Goal: Check status

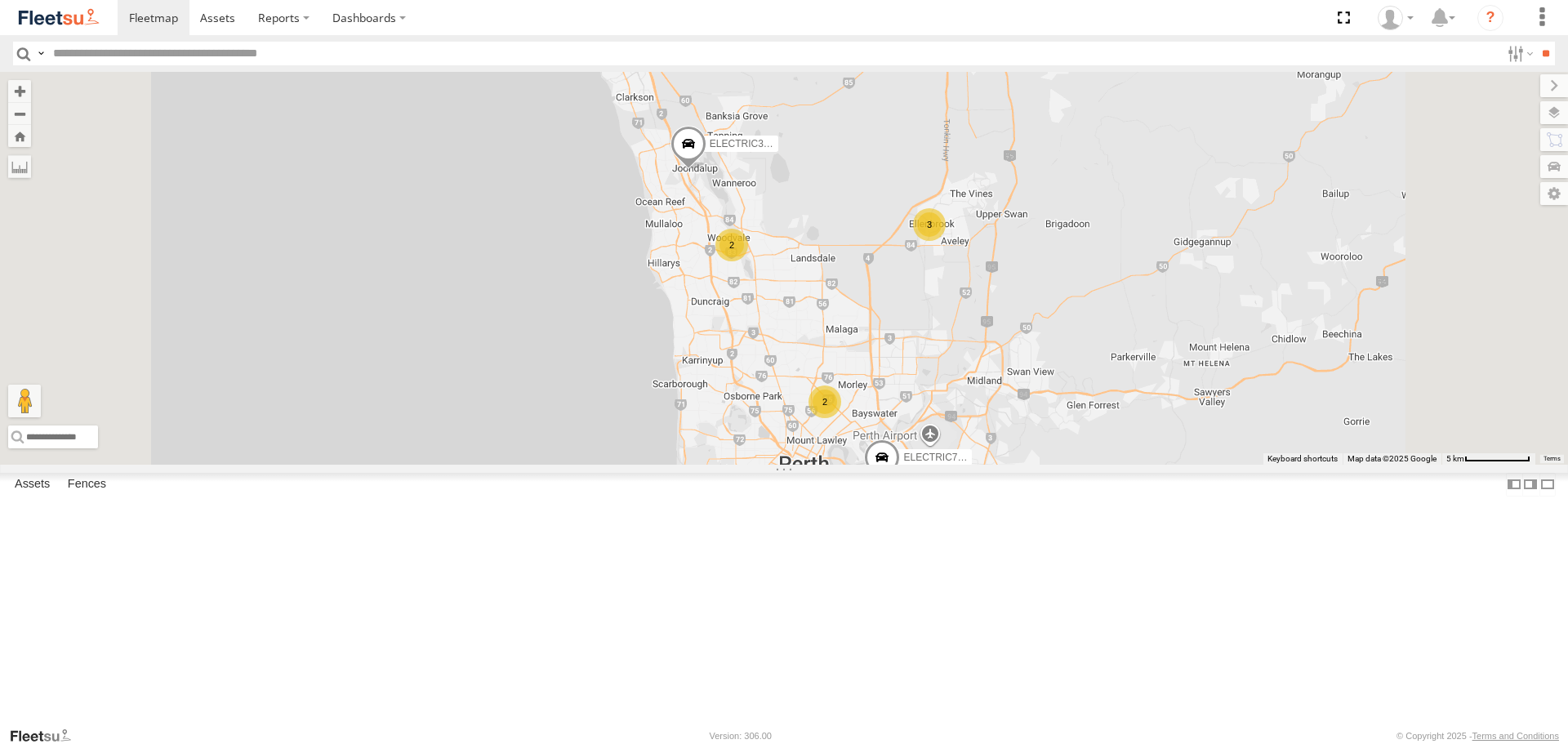
click at [0, 0] on span at bounding box center [0, 0] width 0 height 0
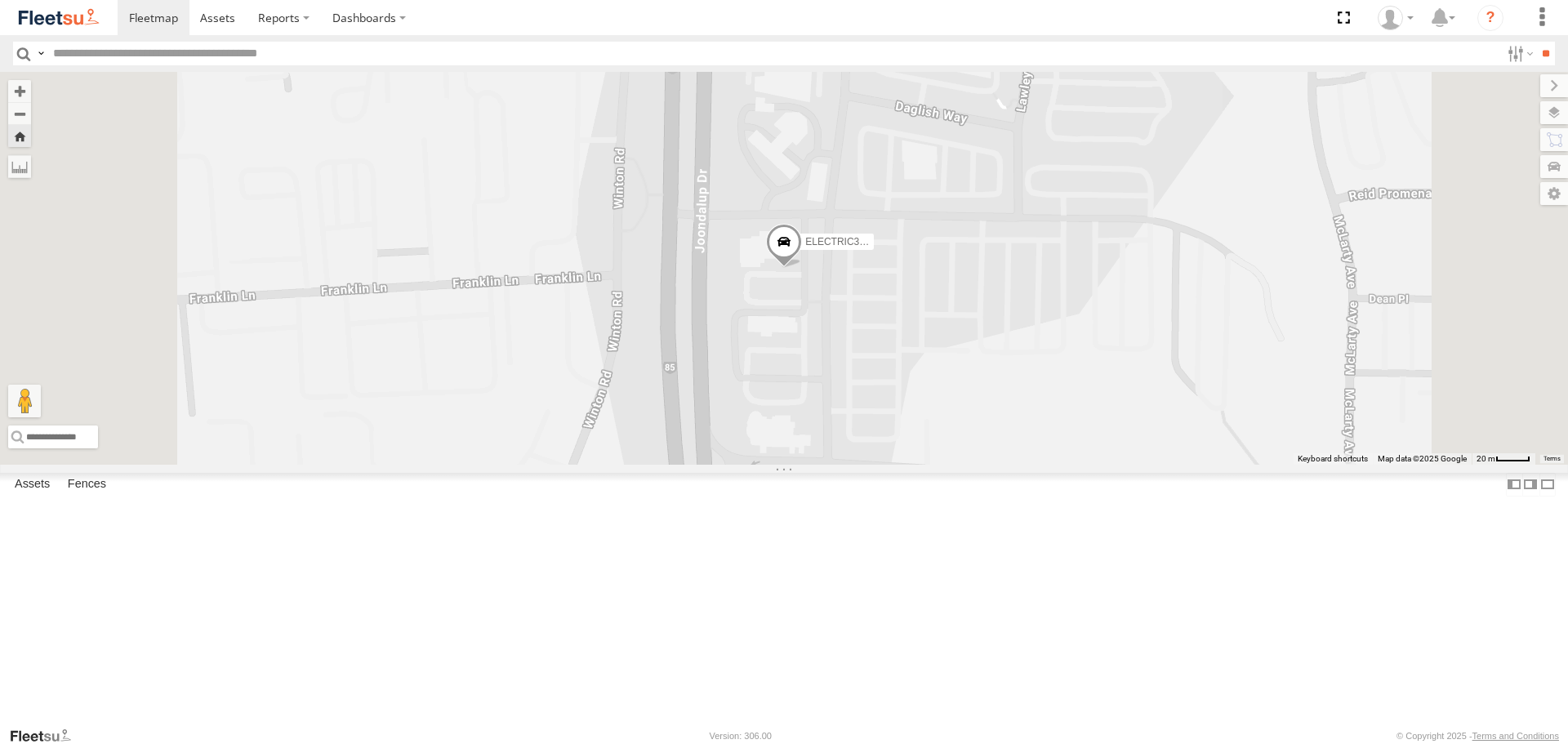
click at [0, 0] on span at bounding box center [0, 0] width 0 height 0
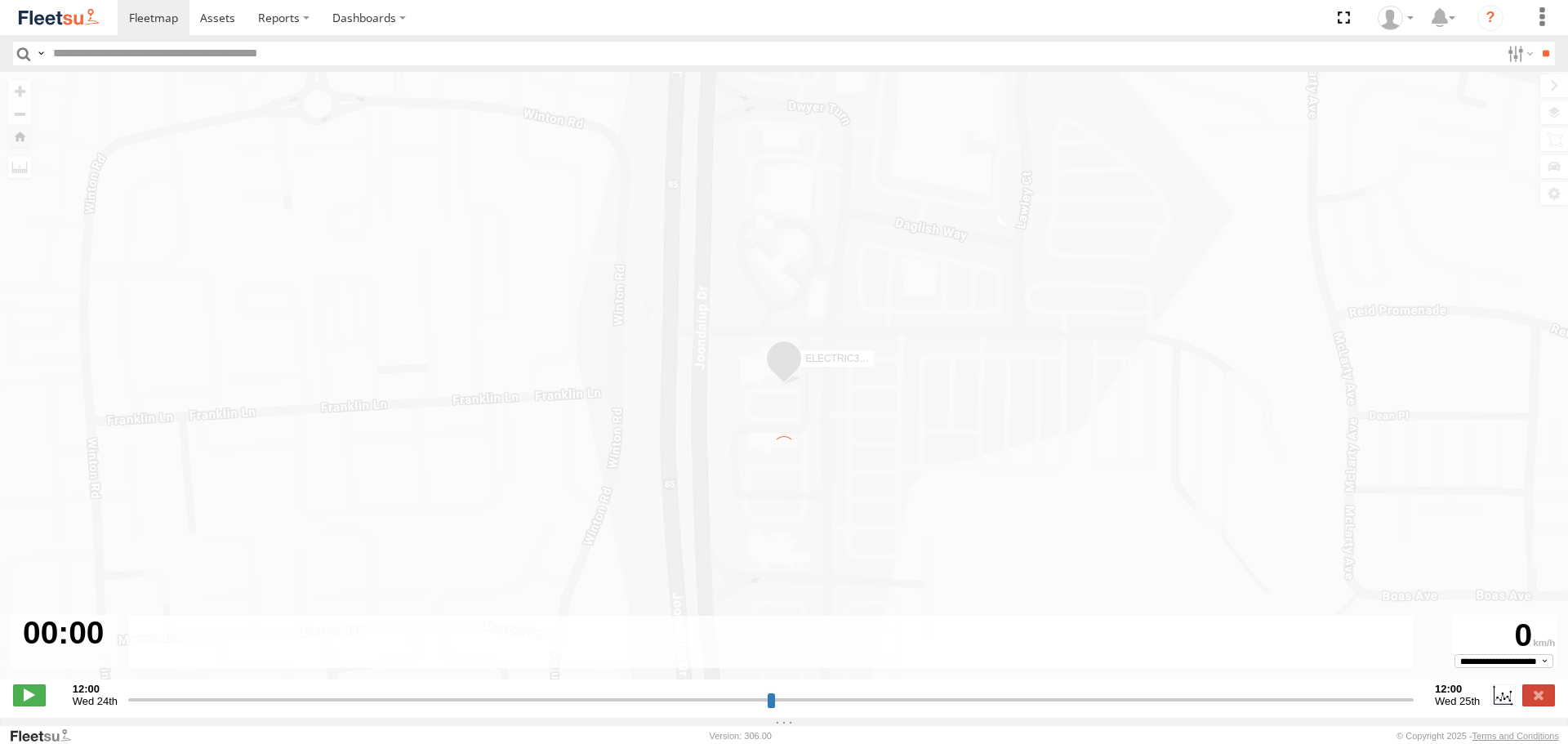
type input "**********"
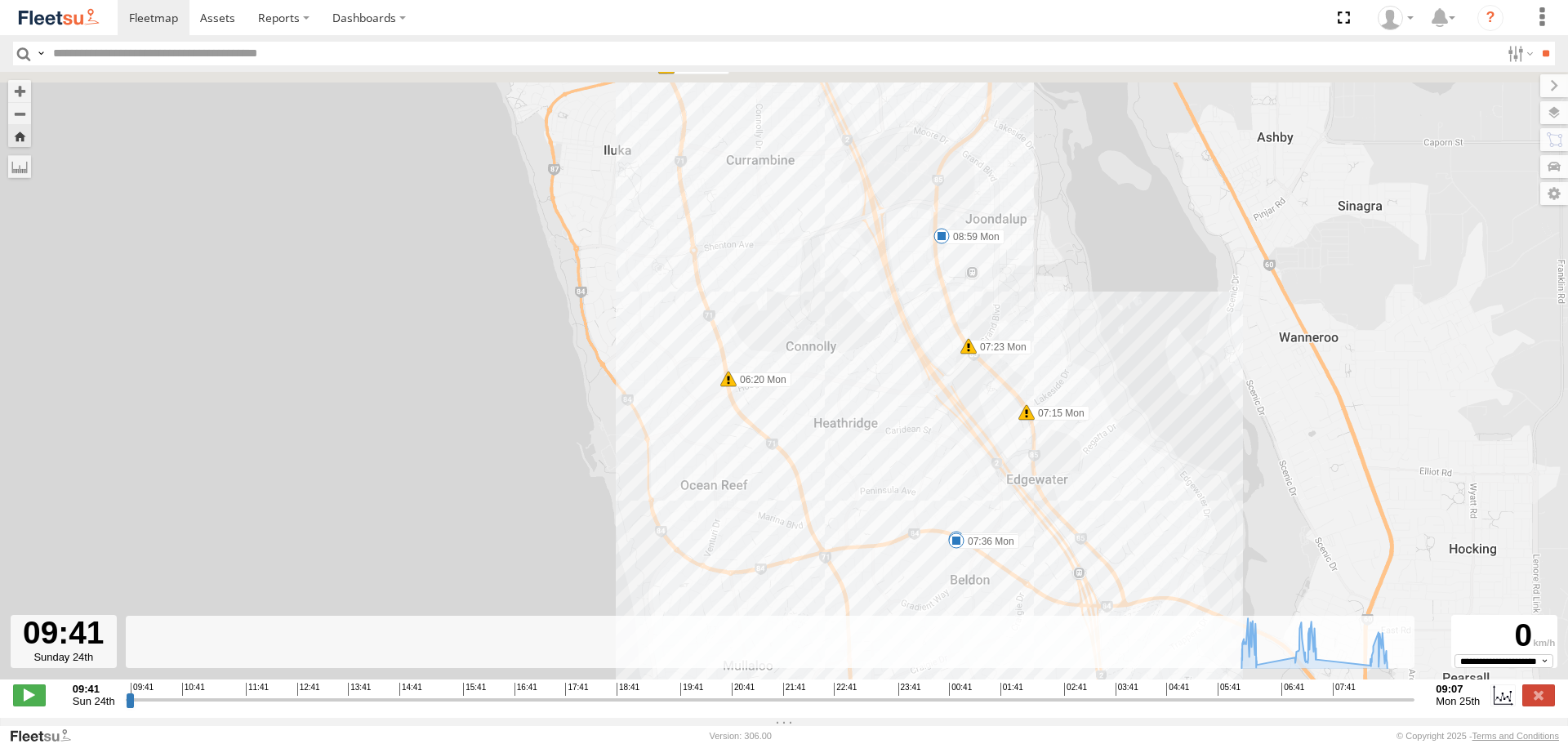
drag, startPoint x: 828, startPoint y: 265, endPoint x: 1040, endPoint y: 448, distance: 280.1
click at [1040, 448] on div "ELECTRIC3 - [PERSON_NAME] 06:16 Mon 06:20 Mon 06:30 Mon 07:15 Mon 07:23 Mon 07:…" at bounding box center [784, 384] width 1568 height 625
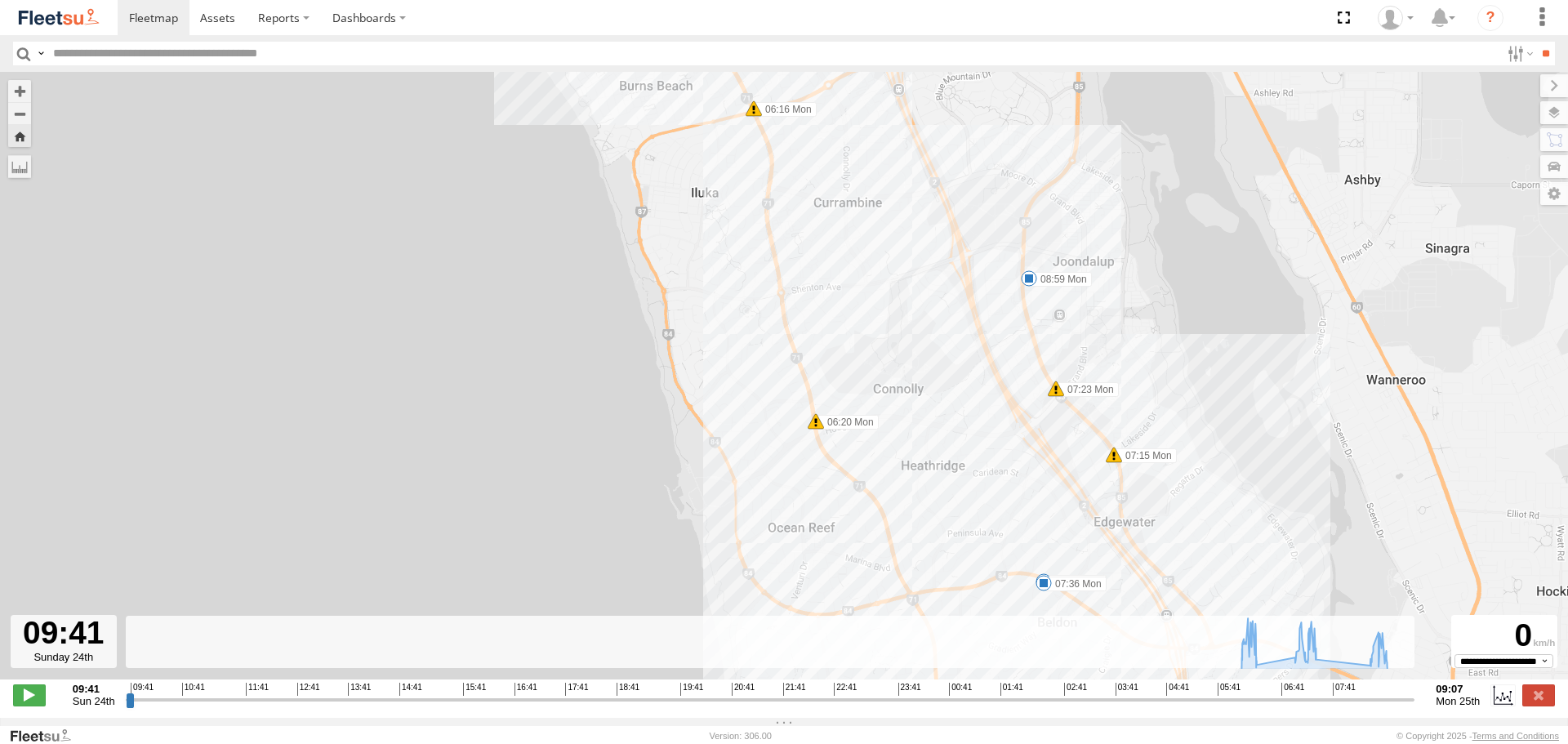
drag, startPoint x: 1013, startPoint y: 362, endPoint x: 1106, endPoint y: 455, distance: 131.5
click at [1101, 450] on div "ELECTRIC3 - [PERSON_NAME] 06:16 Mon 06:20 Mon 06:30 Mon 07:15 Mon 07:23 Mon 07:…" at bounding box center [784, 384] width 1568 height 625
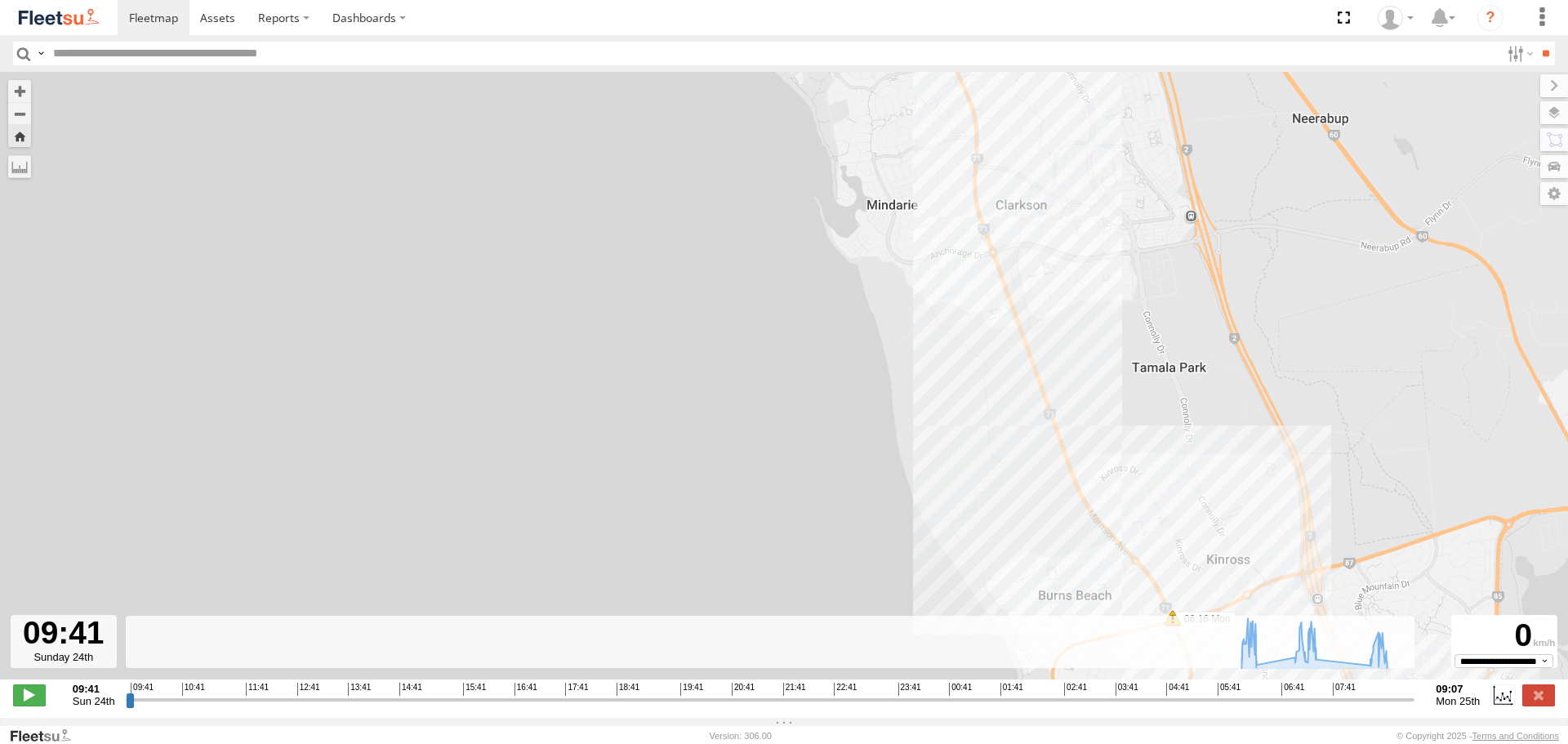
drag, startPoint x: 1047, startPoint y: 241, endPoint x: 1096, endPoint y: 551, distance: 313.8
click at [1096, 551] on div "ELECTRIC3 - [PERSON_NAME] 06:16 Mon 06:20 Mon 06:30 Mon 07:15 Mon 07:23 Mon 07:…" at bounding box center [784, 384] width 1568 height 625
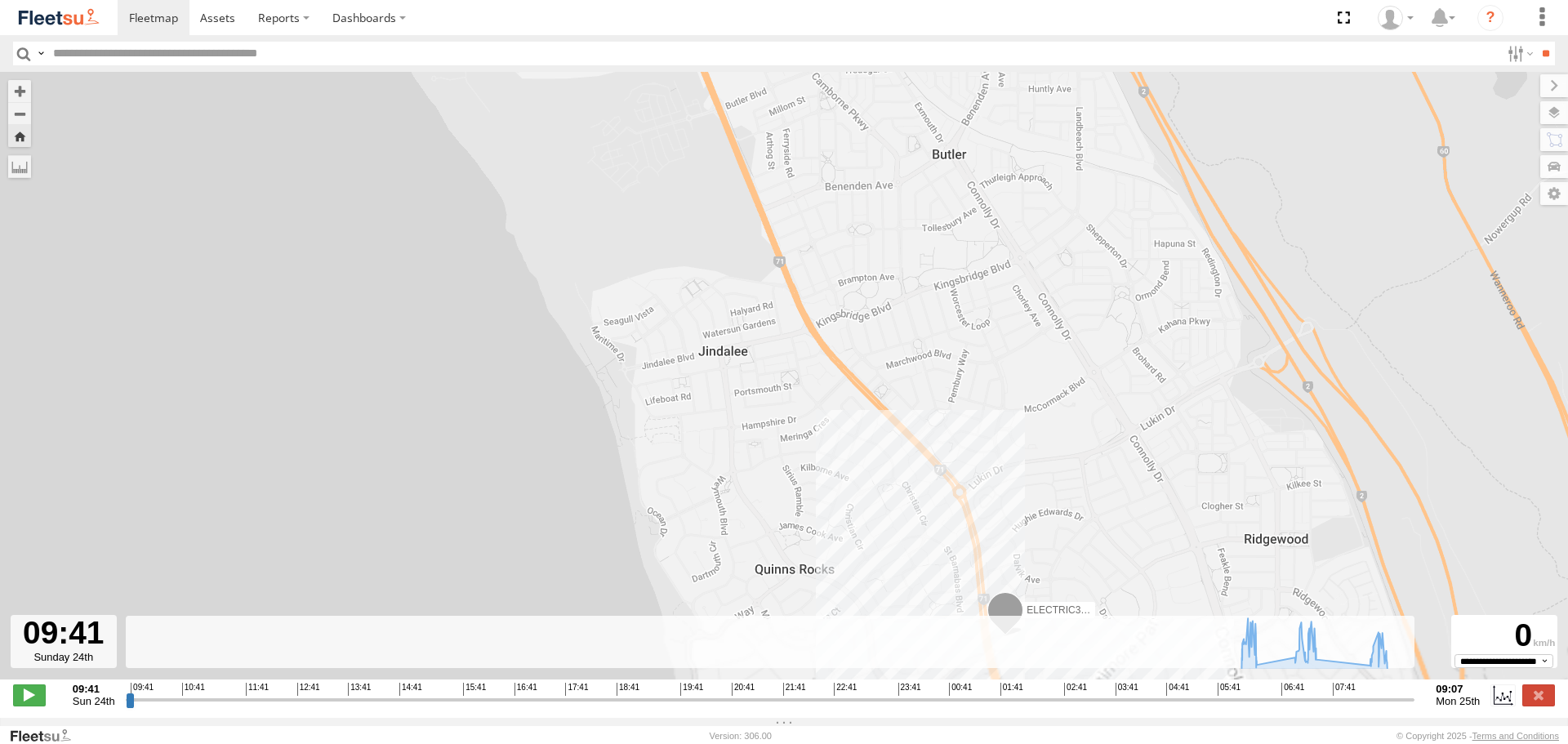
drag, startPoint x: 1119, startPoint y: 456, endPoint x: 1094, endPoint y: 310, distance: 148.1
click at [1094, 310] on div "ELECTRIC3 - [PERSON_NAME] 06:16 Mon 06:20 Mon 06:30 Mon 07:15 Mon 07:23 Mon 07:…" at bounding box center [784, 384] width 1568 height 625
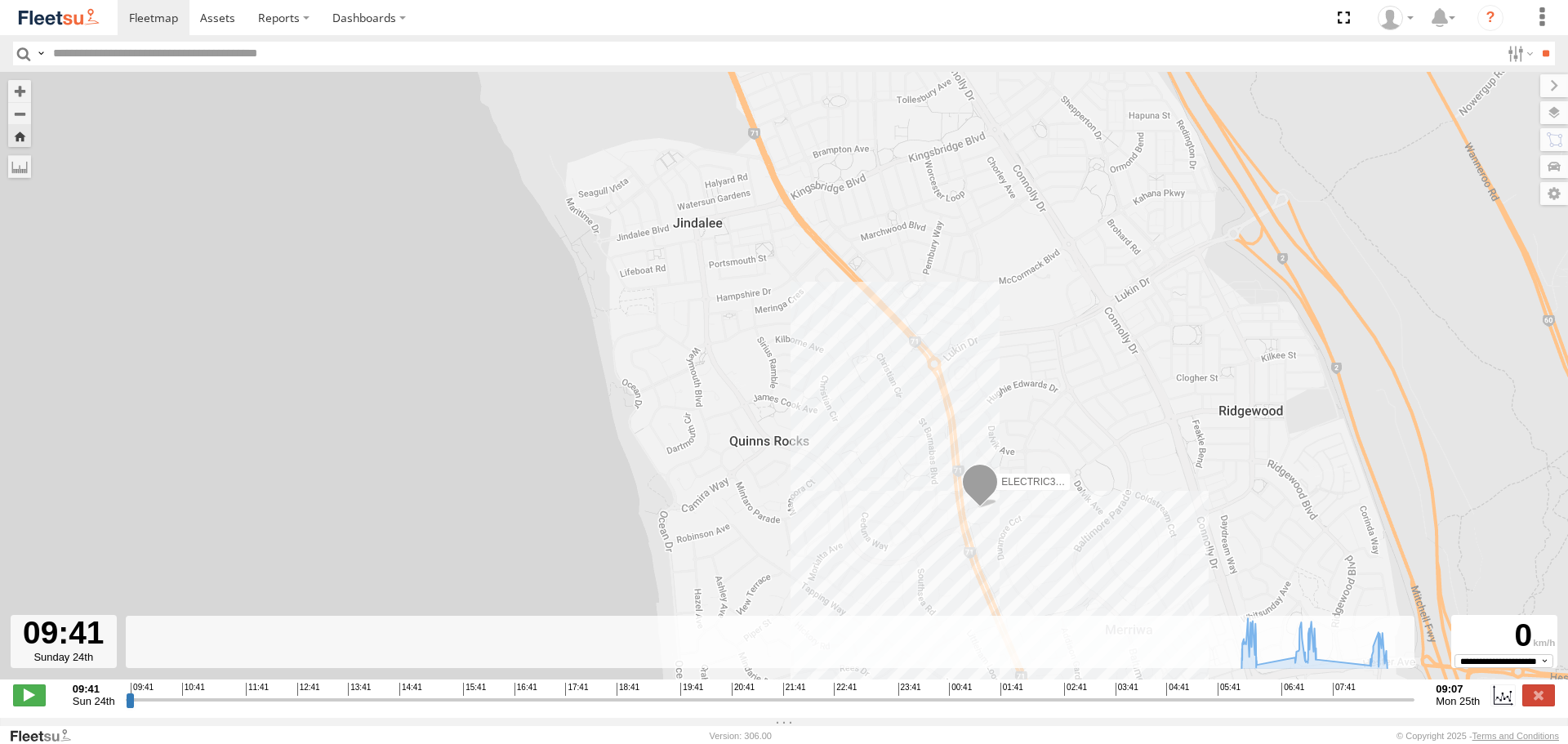
click at [60, 13] on img at bounding box center [59, 18] width 85 height 22
